Goal: Information Seeking & Learning: Learn about a topic

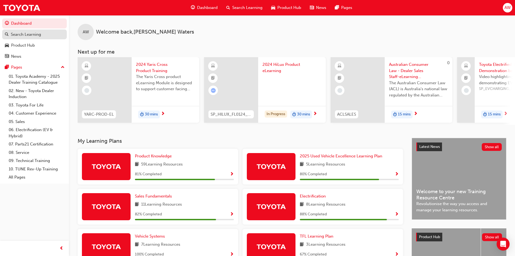
click at [31, 33] on div "Search Learning" at bounding box center [26, 34] width 30 height 6
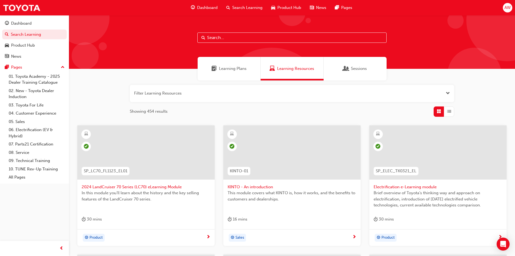
click at [237, 69] on span "Learning Plans" at bounding box center [233, 68] width 28 height 6
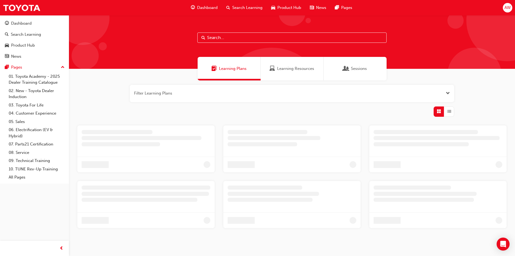
click at [238, 36] on input "text" at bounding box center [291, 37] width 189 height 10
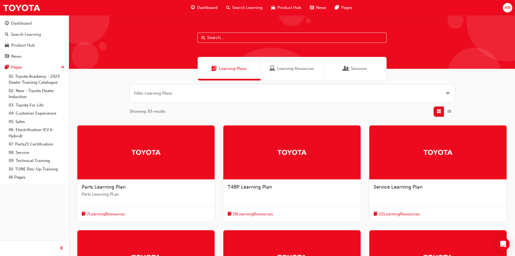
paste input "SPK9102"
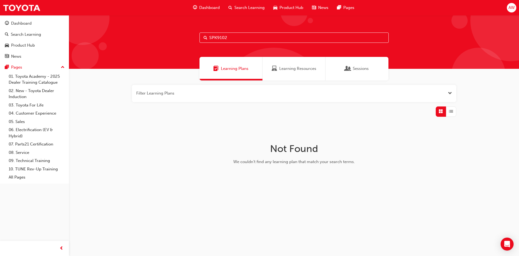
type input "SPK9102"
click at [287, 68] on span "Learning Resources" at bounding box center [297, 68] width 37 height 6
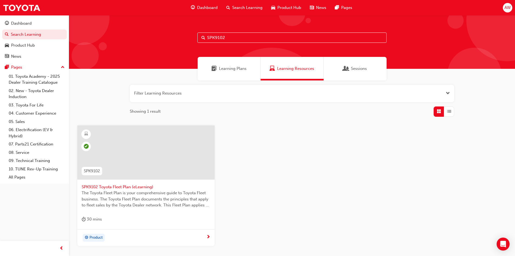
click at [129, 184] on span "SPK9102 Toyota Fleet Plan (eLearning)" at bounding box center [146, 187] width 129 height 6
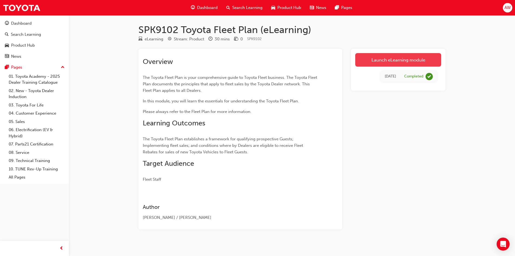
click at [402, 56] on link "Launch eLearning module" at bounding box center [398, 60] width 86 height 14
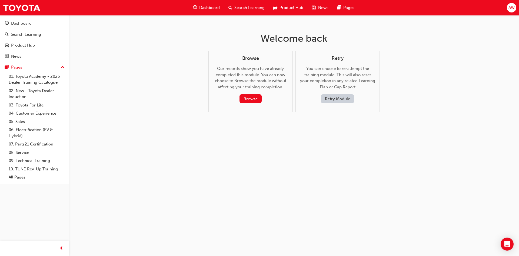
click at [338, 100] on button "Retry Module" at bounding box center [337, 98] width 33 height 9
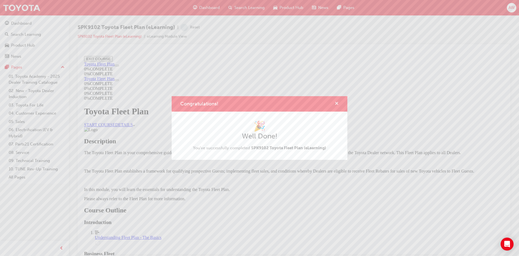
click at [335, 102] on span "cross-icon" at bounding box center [337, 103] width 4 height 5
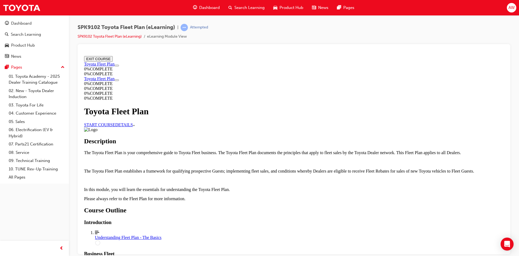
scroll to position [135, 0]
click at [100, 240] on circle "Course Details" at bounding box center [97, 242] width 5 height 5
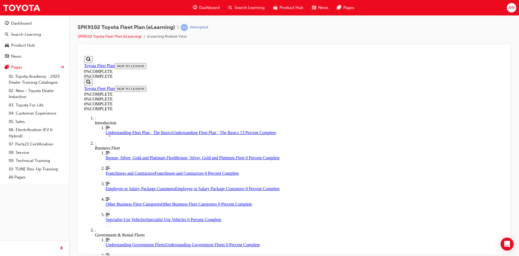
scroll to position [100, 0]
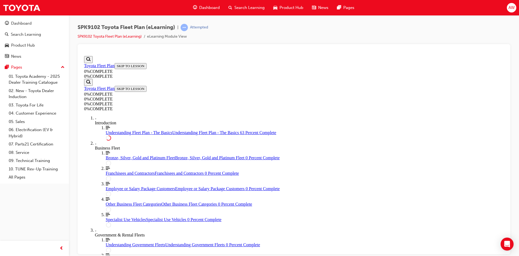
scroll to position [886, 0]
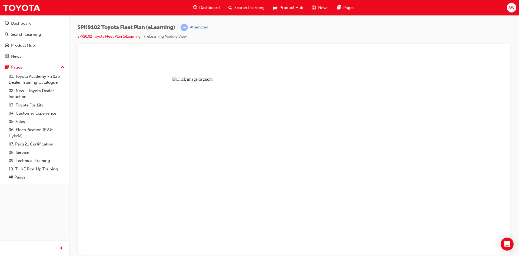
click at [338, 105] on button "Unzoom image" at bounding box center [294, 154] width 424 height 201
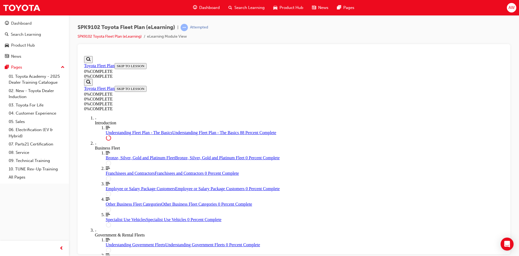
scroll to position [1163, 0]
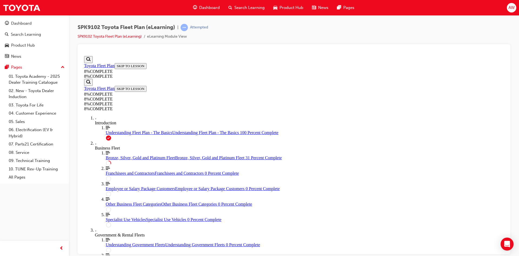
drag, startPoint x: 251, startPoint y: 99, endPoint x: 250, endPoint y: 103, distance: 4.1
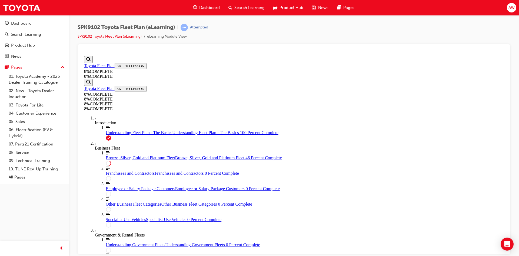
scroll to position [866, 0]
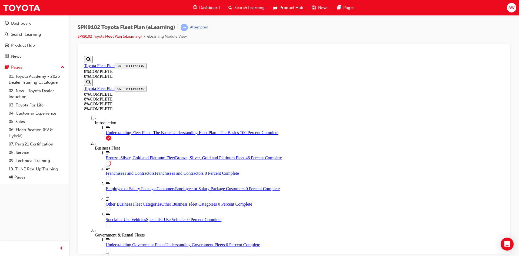
scroll to position [1245, 0]
drag, startPoint x: 331, startPoint y: 242, endPoint x: 333, endPoint y: 235, distance: 7.2
drag, startPoint x: 282, startPoint y: 155, endPoint x: 299, endPoint y: 154, distance: 17.1
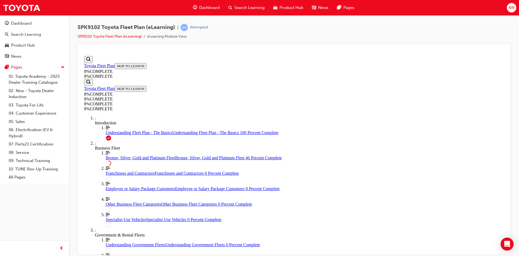
drag, startPoint x: 296, startPoint y: 186, endPoint x: 310, endPoint y: 186, distance: 14.9
drag, startPoint x: 294, startPoint y: 126, endPoint x: 311, endPoint y: 220, distance: 95.6
drag, startPoint x: 279, startPoint y: 124, endPoint x: 294, endPoint y: 124, distance: 14.3
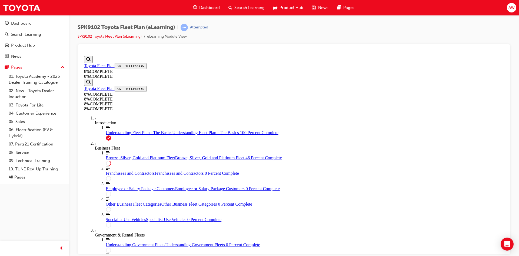
drag, startPoint x: 305, startPoint y: 118, endPoint x: 321, endPoint y: 171, distance: 55.4
drag, startPoint x: 289, startPoint y: 196, endPoint x: 303, endPoint y: 197, distance: 14.4
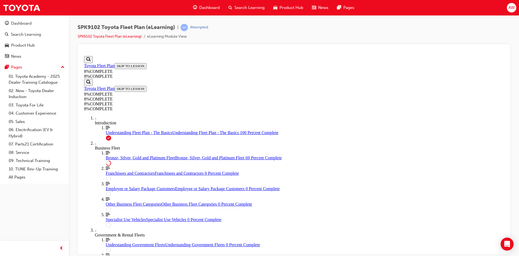
drag, startPoint x: 290, startPoint y: 146, endPoint x: 304, endPoint y: 147, distance: 14.9
drag, startPoint x: 300, startPoint y: 118, endPoint x: 309, endPoint y: 118, distance: 9.2
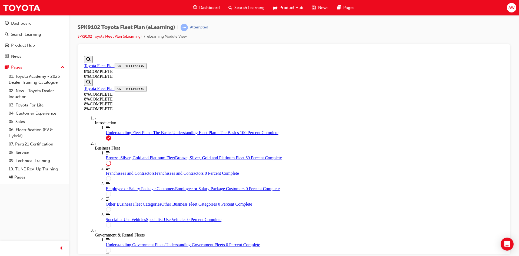
drag, startPoint x: 289, startPoint y: 127, endPoint x: 304, endPoint y: 181, distance: 55.8
drag, startPoint x: 287, startPoint y: 155, endPoint x: 303, endPoint y: 155, distance: 15.7
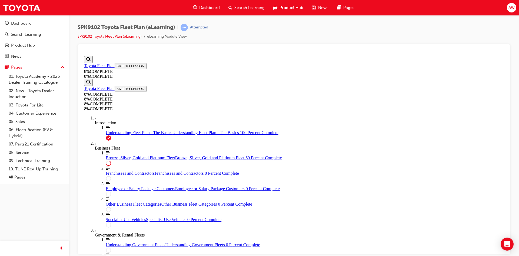
drag, startPoint x: 290, startPoint y: 132, endPoint x: 306, endPoint y: 132, distance: 16.2
drag, startPoint x: 287, startPoint y: 103, endPoint x: 303, endPoint y: 104, distance: 15.7
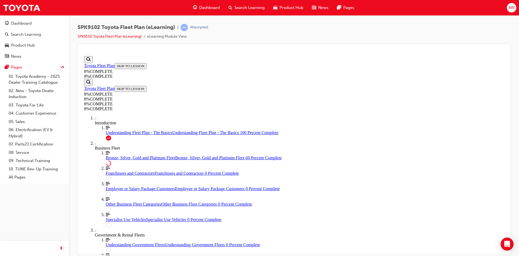
drag, startPoint x: 320, startPoint y: 154, endPoint x: 310, endPoint y: 135, distance: 21.3
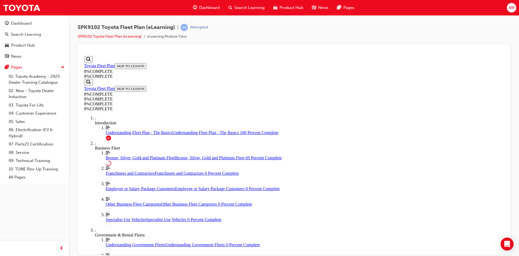
drag, startPoint x: 288, startPoint y: 124, endPoint x: 303, endPoint y: 151, distance: 30.6
drag, startPoint x: 296, startPoint y: 177, endPoint x: 312, endPoint y: 204, distance: 30.9
drag, startPoint x: 293, startPoint y: 120, endPoint x: 309, endPoint y: 121, distance: 16.3
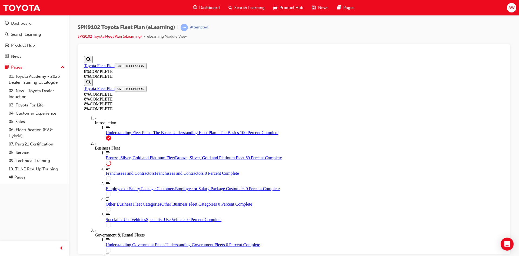
drag, startPoint x: 282, startPoint y: 173, endPoint x: 297, endPoint y: 173, distance: 15.1
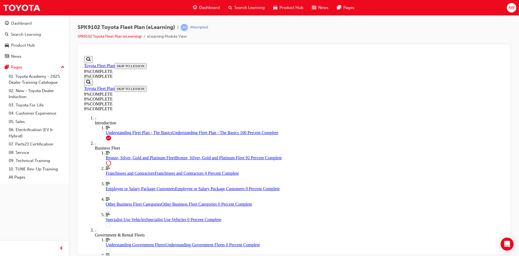
drag, startPoint x: 291, startPoint y: 182, endPoint x: 306, endPoint y: 182, distance: 14.9
drag, startPoint x: 273, startPoint y: 155, endPoint x: 287, endPoint y: 128, distance: 31.1
drag, startPoint x: 284, startPoint y: 155, endPoint x: 298, endPoint y: 154, distance: 13.5
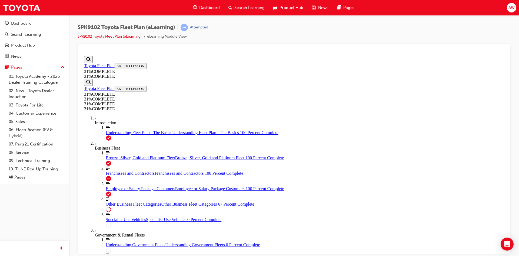
scroll to position [370, 0]
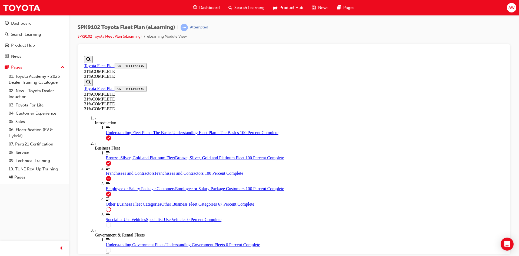
scroll to position [1382, 0]
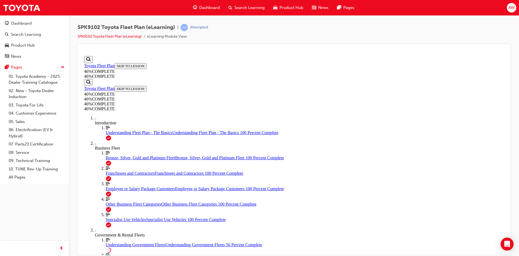
drag, startPoint x: 331, startPoint y: 213, endPoint x: 335, endPoint y: 209, distance: 5.0
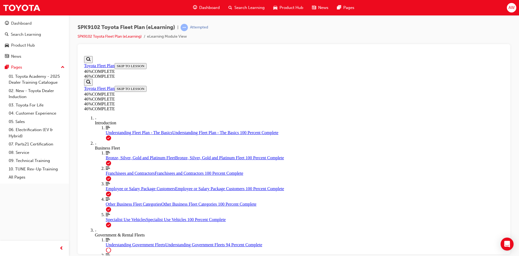
scroll to position [1533, 0]
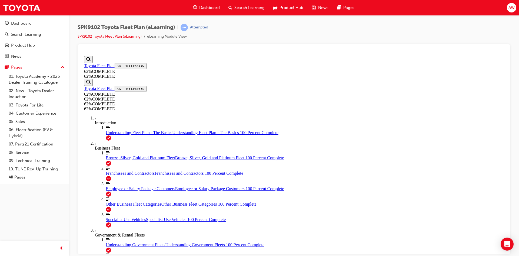
scroll to position [397, 0]
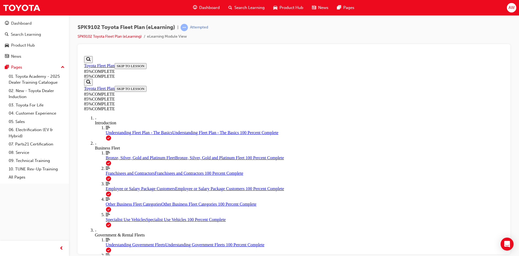
scroll to position [1952, 0]
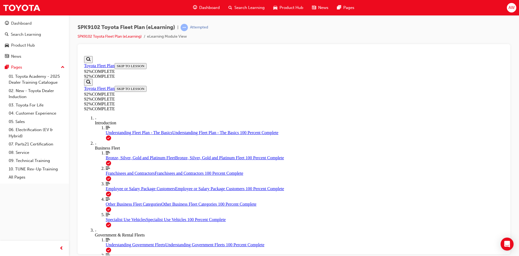
scroll to position [61, 0]
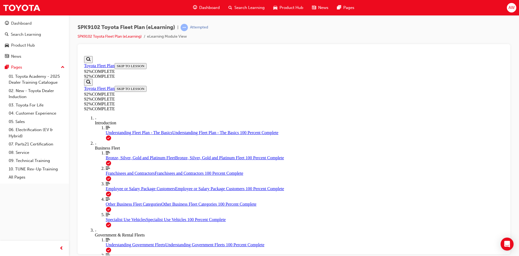
drag, startPoint x: 296, startPoint y: 193, endPoint x: 311, endPoint y: 194, distance: 15.2
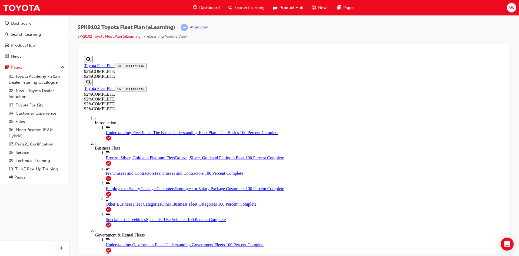
drag, startPoint x: 295, startPoint y: 166, endPoint x: 310, endPoint y: 167, distance: 14.9
drag, startPoint x: 294, startPoint y: 146, endPoint x: 310, endPoint y: 194, distance: 51.3
drag, startPoint x: 303, startPoint y: 171, endPoint x: 308, endPoint y: 144, distance: 26.9
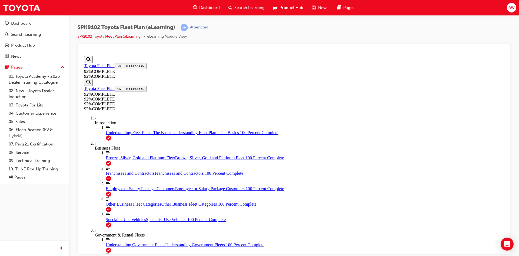
drag, startPoint x: 264, startPoint y: 173, endPoint x: 280, endPoint y: 172, distance: 15.7
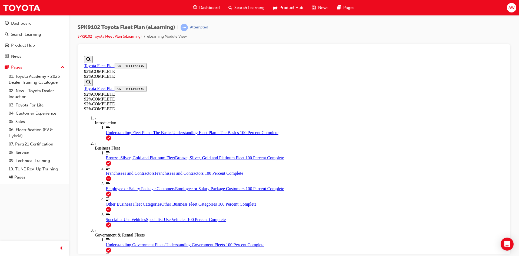
scroll to position [61, 0]
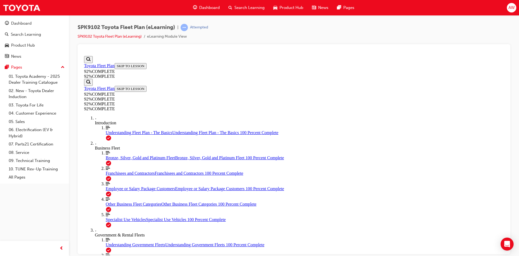
scroll to position [37, 0]
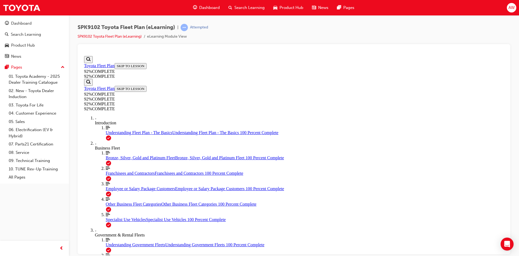
scroll to position [19, 0]
drag, startPoint x: 332, startPoint y: 229, endPoint x: 370, endPoint y: 211, distance: 41.6
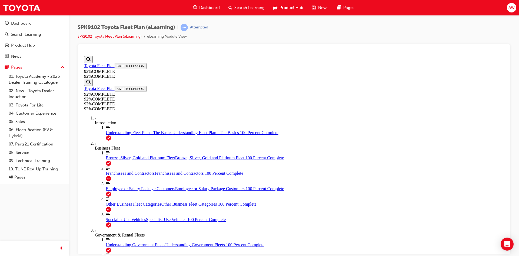
scroll to position [97, 0]
drag, startPoint x: 323, startPoint y: 231, endPoint x: 320, endPoint y: 243, distance: 12.3
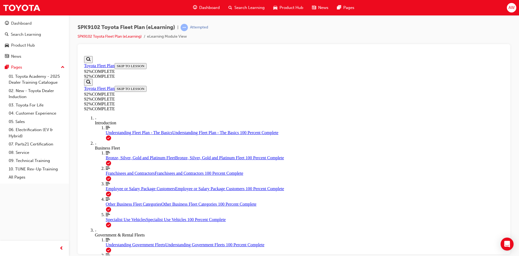
drag, startPoint x: 273, startPoint y: 129, endPoint x: 276, endPoint y: 140, distance: 11.3
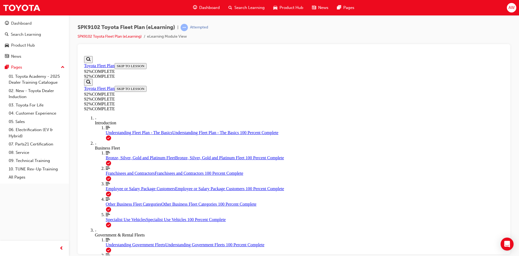
scroll to position [47, 0]
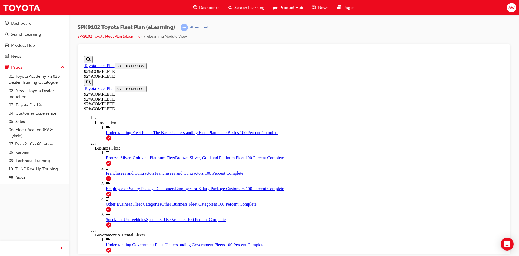
scroll to position [19, 0]
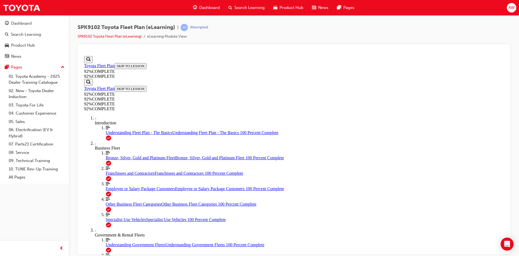
scroll to position [47, 0]
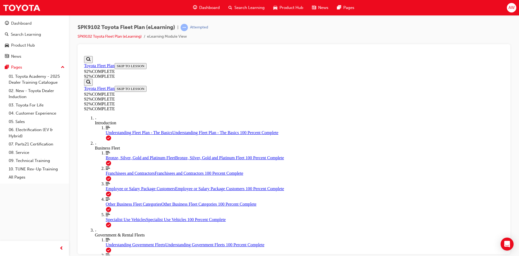
scroll to position [71, 0]
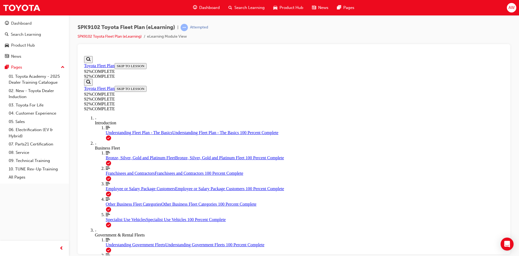
scroll to position [116, 0]
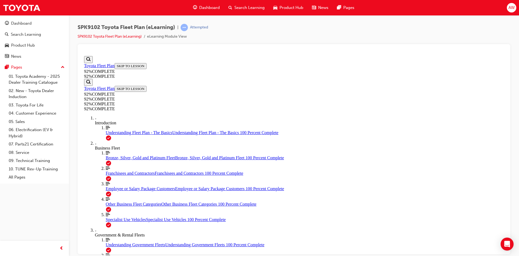
drag, startPoint x: 297, startPoint y: 150, endPoint x: 312, endPoint y: 200, distance: 52.3
drag, startPoint x: 287, startPoint y: 147, endPoint x: 304, endPoint y: 147, distance: 16.8
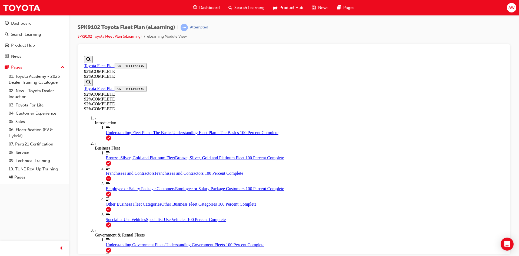
drag, startPoint x: 301, startPoint y: 174, endPoint x: 304, endPoint y: 174, distance: 3.0
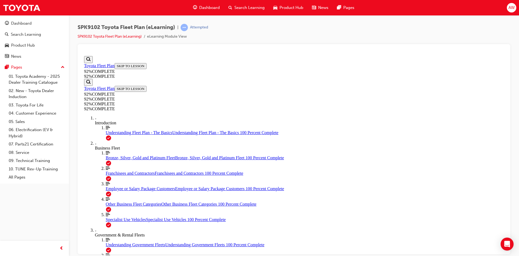
scroll to position [61, 0]
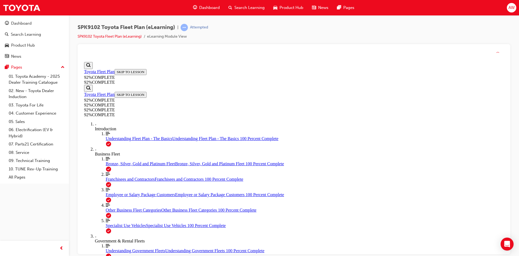
scroll to position [116, 0]
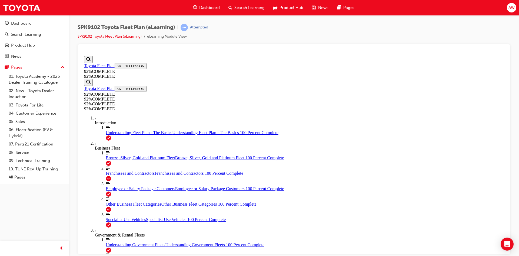
scroll to position [19, 0]
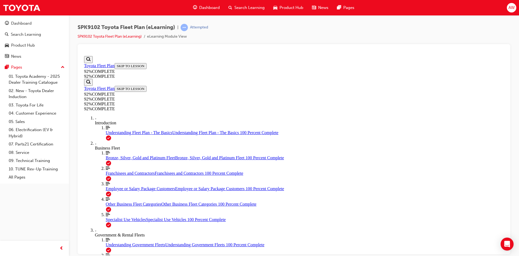
scroll to position [42, 0]
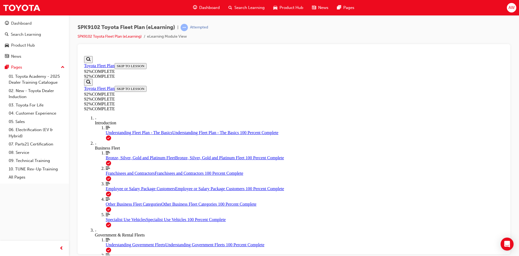
scroll to position [20, 0]
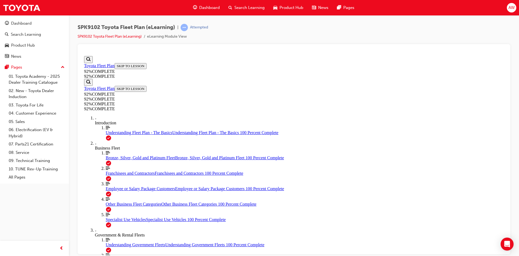
scroll to position [47, 0]
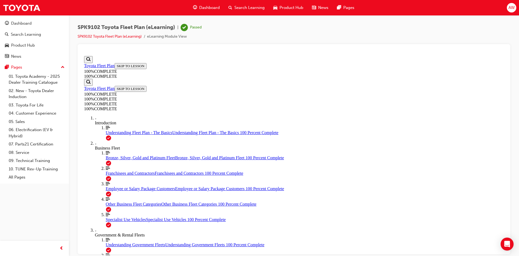
scroll to position [0, 0]
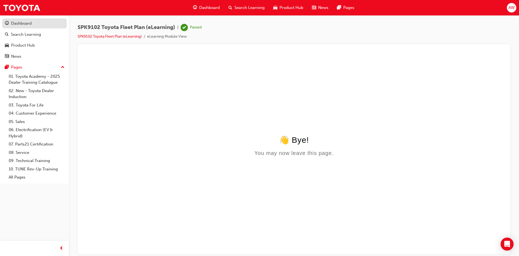
click at [39, 21] on div "Dashboard" at bounding box center [34, 23] width 59 height 7
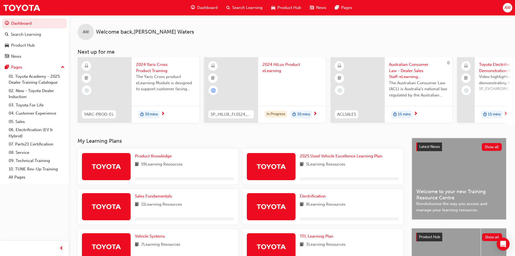
click at [252, 8] on span "Search Learning" at bounding box center [247, 8] width 30 height 6
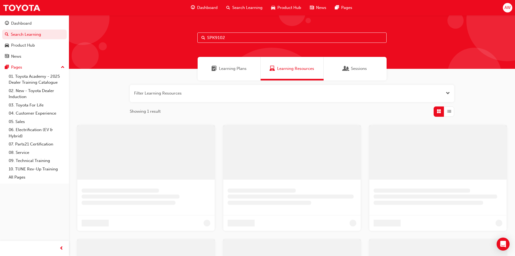
click at [241, 38] on input "SPK9102" at bounding box center [291, 37] width 189 height 10
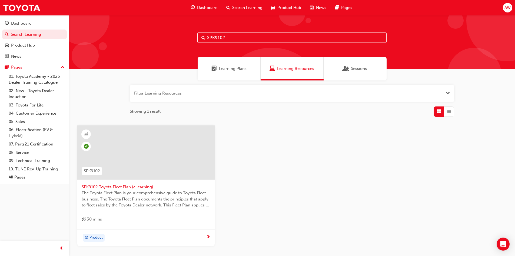
drag, startPoint x: 241, startPoint y: 37, endPoint x: 155, endPoint y: 43, distance: 86.2
click at [155, 43] on div "SPK9102" at bounding box center [292, 42] width 446 height 54
paste input "3"
type input "SPK9103"
click at [129, 185] on span "SPK9103 Toyota Sales Policies (eLearning)" at bounding box center [146, 187] width 129 height 6
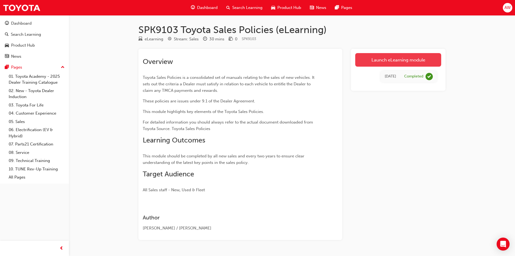
click at [396, 59] on link "Launch eLearning module" at bounding box center [398, 60] width 86 height 14
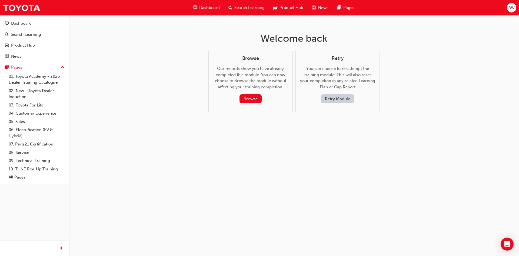
click at [337, 99] on button "Retry Module" at bounding box center [337, 98] width 33 height 9
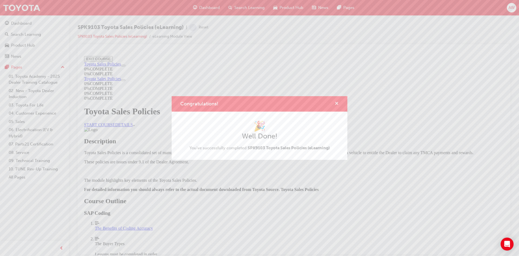
click at [336, 102] on span "cross-icon" at bounding box center [337, 103] width 4 height 5
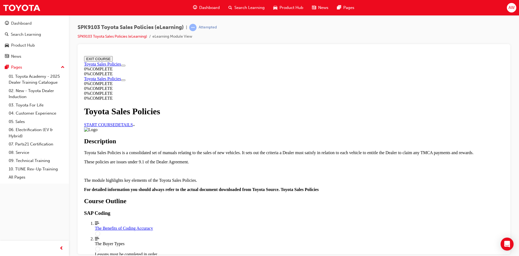
scroll to position [189, 0]
click at [257, 225] on div "The Benefits of Coding Accuracy" at bounding box center [299, 227] width 409 height 5
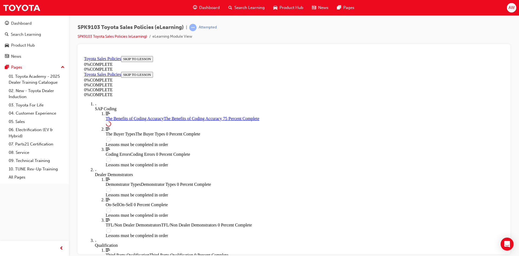
scroll to position [261, 0]
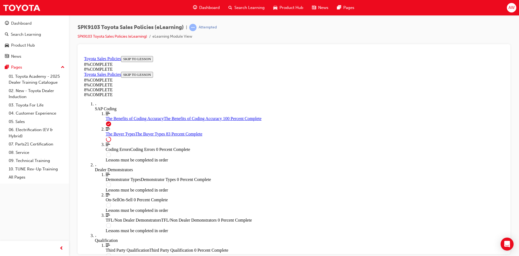
scroll to position [1939, 0]
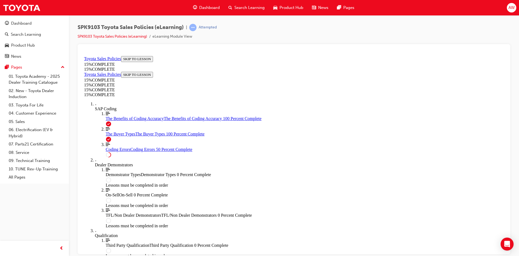
scroll to position [208, 0]
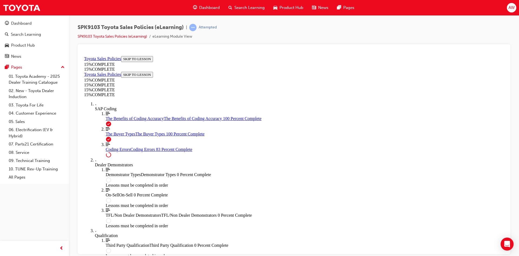
scroll to position [582, 0]
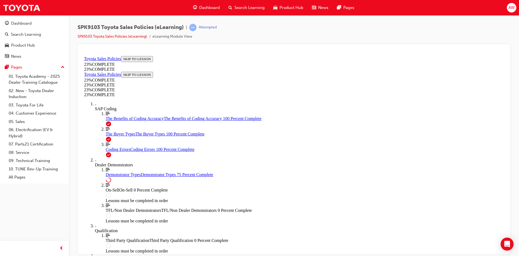
scroll to position [208, 0]
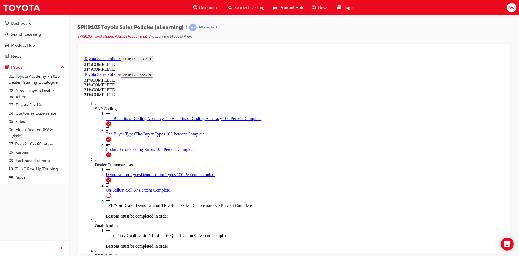
scroll to position [294, 0]
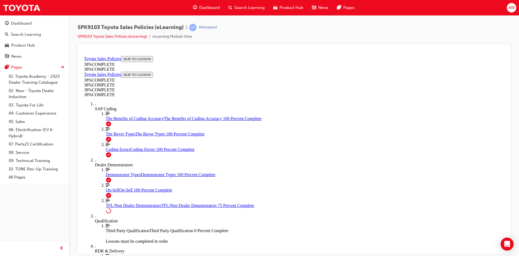
scroll to position [235, 0]
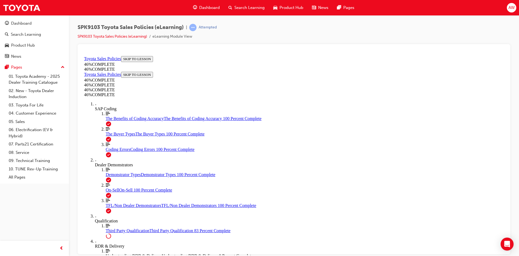
scroll to position [397, 0]
drag, startPoint x: 392, startPoint y: 67, endPoint x: 391, endPoint y: 64, distance: 2.9
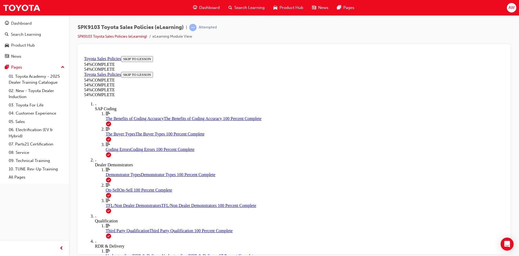
scroll to position [208, 0]
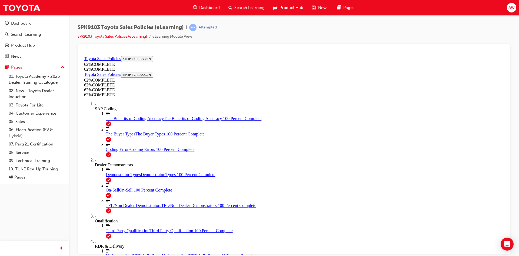
drag, startPoint x: 232, startPoint y: 107, endPoint x: 231, endPoint y: 117, distance: 9.2
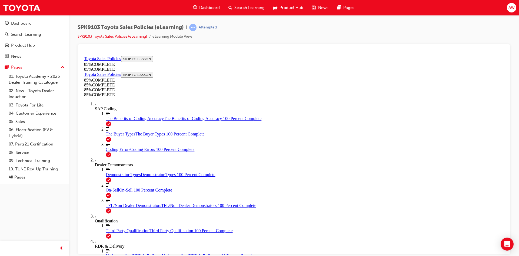
drag, startPoint x: 335, startPoint y: 148, endPoint x: 263, endPoint y: 221, distance: 101.9
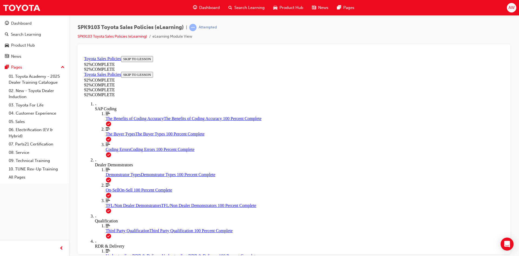
drag, startPoint x: 289, startPoint y: 122, endPoint x: 287, endPoint y: 127, distance: 5.3
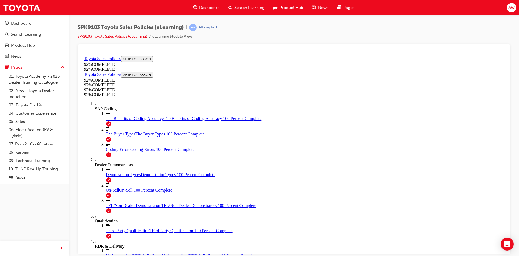
scroll to position [19, 0]
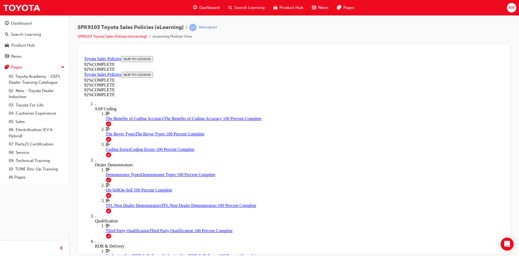
scroll to position [47, 0]
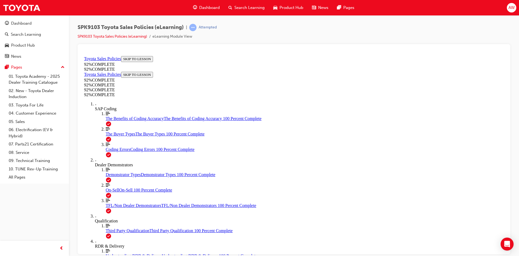
scroll to position [20, 0]
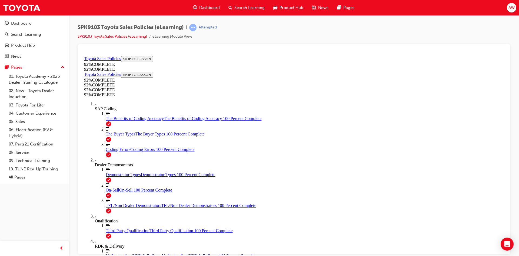
drag, startPoint x: 292, startPoint y: 195, endPoint x: 292, endPoint y: 176, distance: 19.5
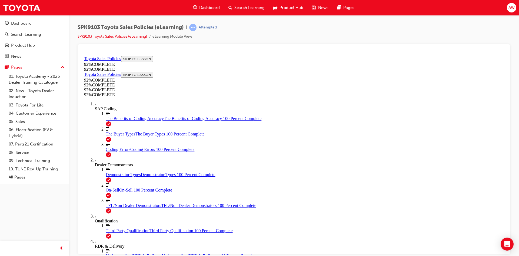
scroll to position [19, 0]
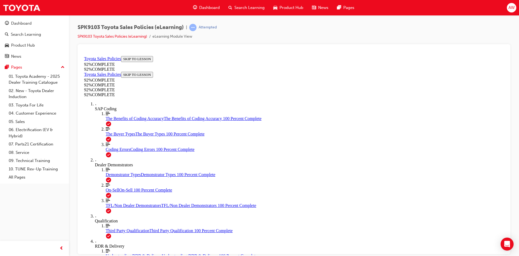
scroll to position [20, 0]
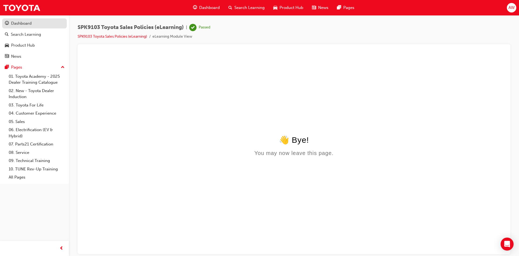
click at [24, 24] on div "Dashboard" at bounding box center [21, 23] width 21 height 6
